Goal: Information Seeking & Learning: Learn about a topic

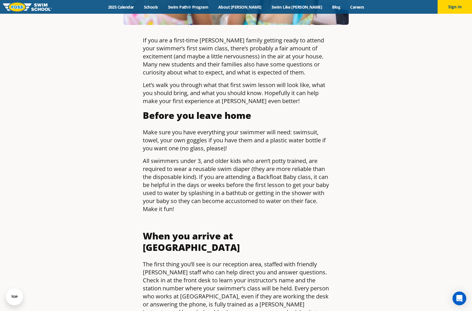
scroll to position [258, 0]
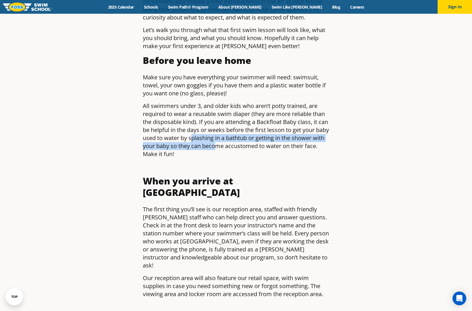
drag, startPoint x: 207, startPoint y: 141, endPoint x: 236, endPoint y: 141, distance: 28.4
click at [234, 142] on p "All swimmers under 3, and older kids who aren’t potty trained, are required to …" at bounding box center [236, 130] width 186 height 56
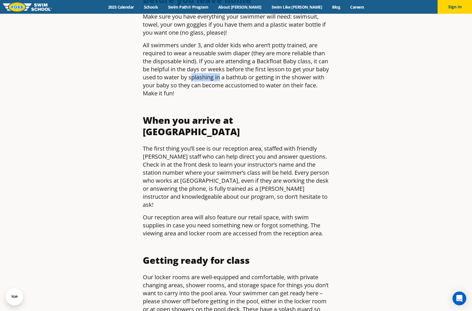
scroll to position [344, 0]
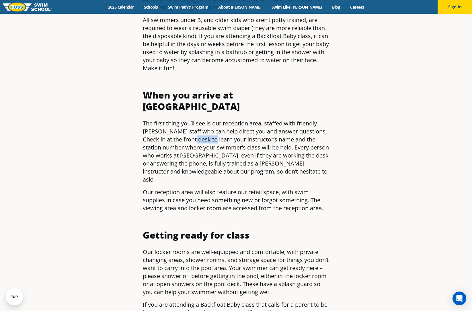
drag, startPoint x: 192, startPoint y: 126, endPoint x: 217, endPoint y: 127, distance: 25.5
click at [214, 127] on p "The first thing you’ll see is our reception area, staffed with friendly FOSS st…" at bounding box center [236, 152] width 186 height 64
click at [220, 127] on p "The first thing you’ll see is our reception area, staffed with friendly FOSS st…" at bounding box center [236, 152] width 186 height 64
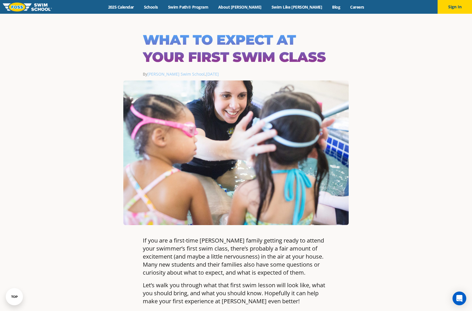
scroll to position [0, 0]
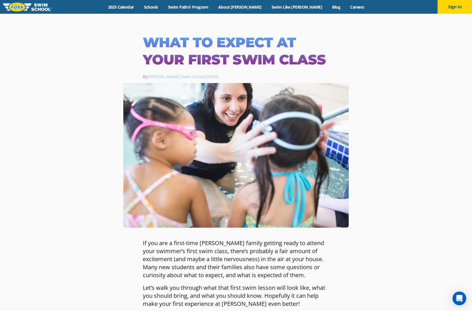
click at [26, 10] on img at bounding box center [27, 7] width 49 height 9
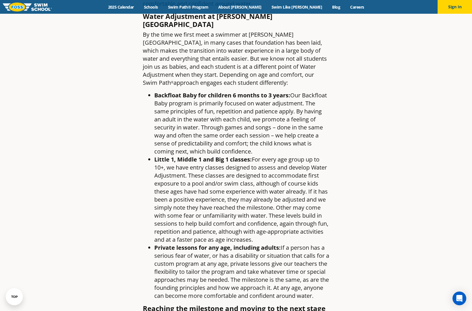
scroll to position [631, 0]
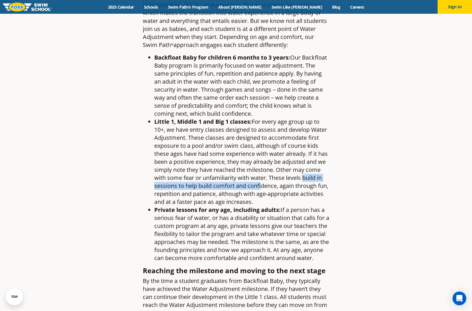
drag, startPoint x: 293, startPoint y: 167, endPoint x: 330, endPoint y: 164, distance: 37.1
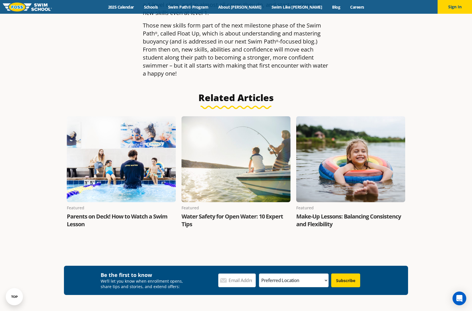
scroll to position [975, 0]
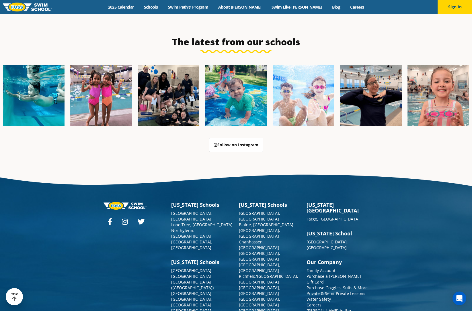
scroll to position [1464, 0]
